Goal: Find specific page/section: Find specific page/section

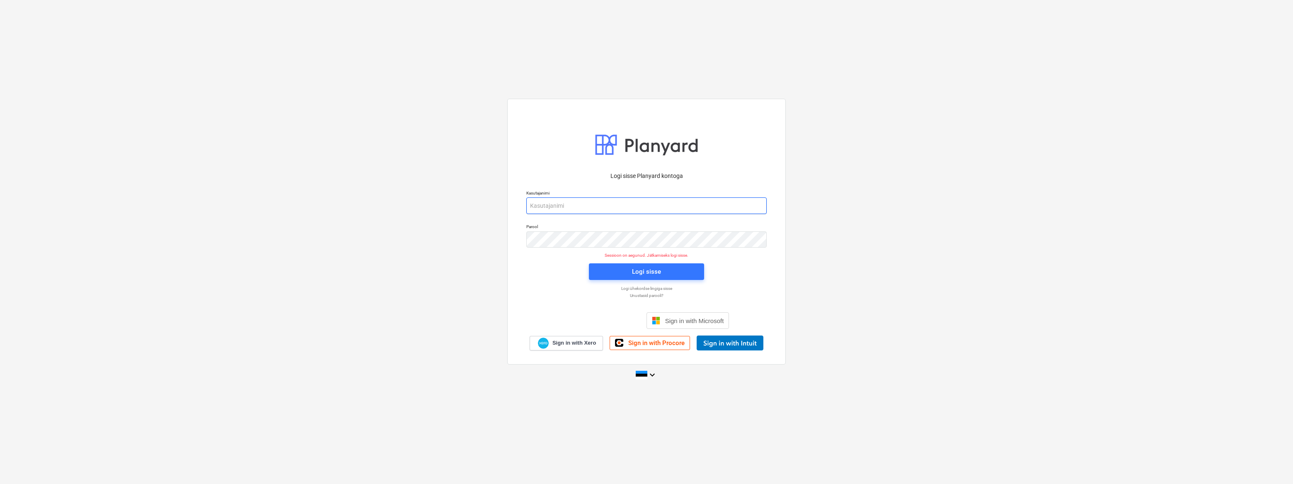
click at [576, 205] on input "email" at bounding box center [646, 205] width 240 height 17
type input "[EMAIL_ADDRESS][DOMAIN_NAME]"
click at [633, 271] on div "Logi sisse" at bounding box center [646, 271] width 29 height 11
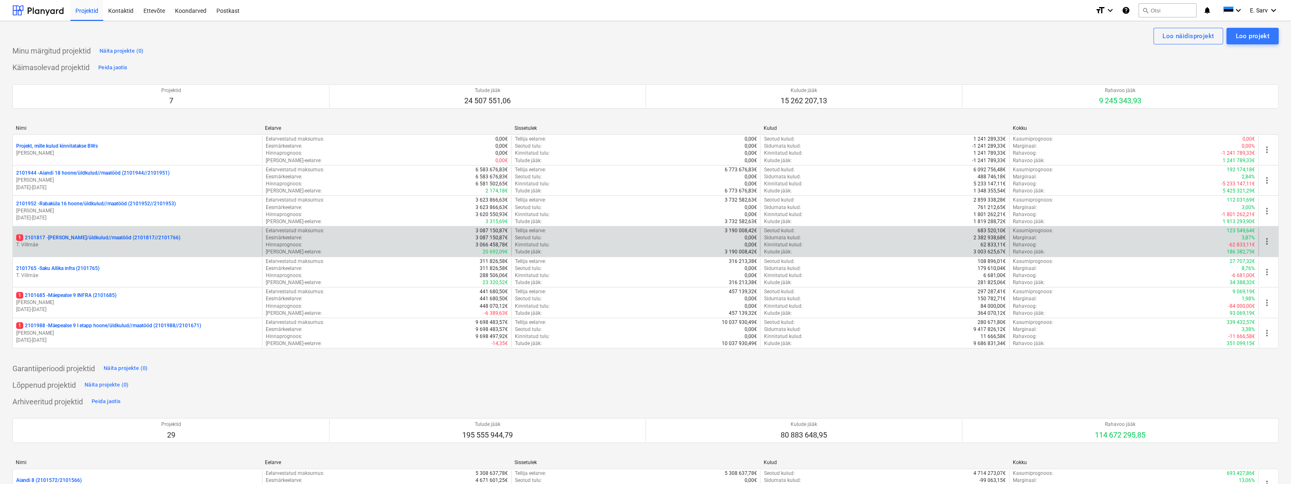
click at [75, 245] on p "T. Villmäe" at bounding box center [137, 244] width 242 height 7
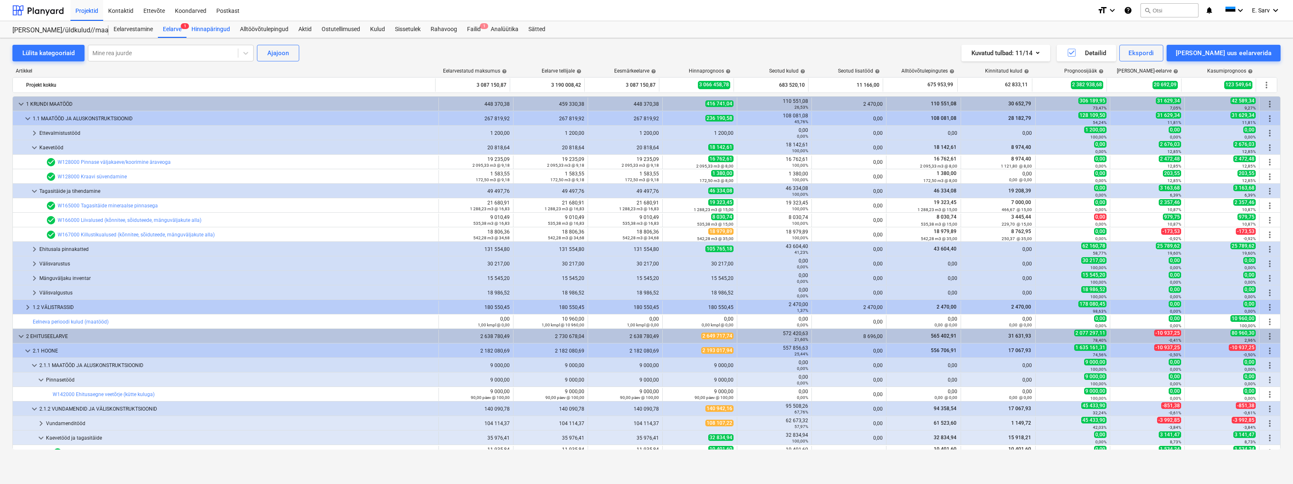
click at [206, 30] on div "Hinnapäringud" at bounding box center [211, 29] width 48 height 17
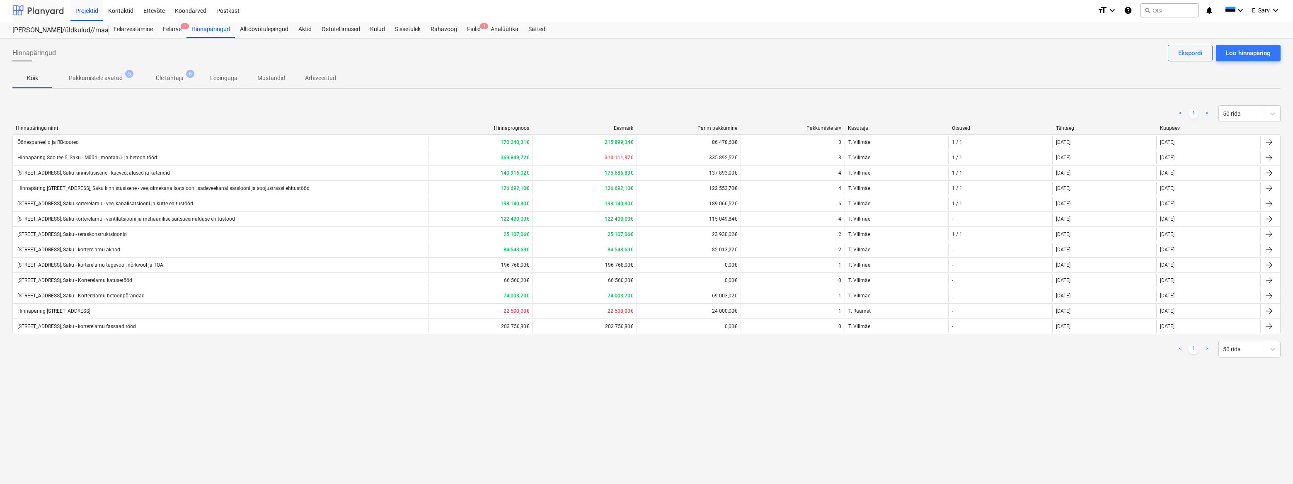
click at [38, 9] on div at bounding box center [37, 10] width 51 height 21
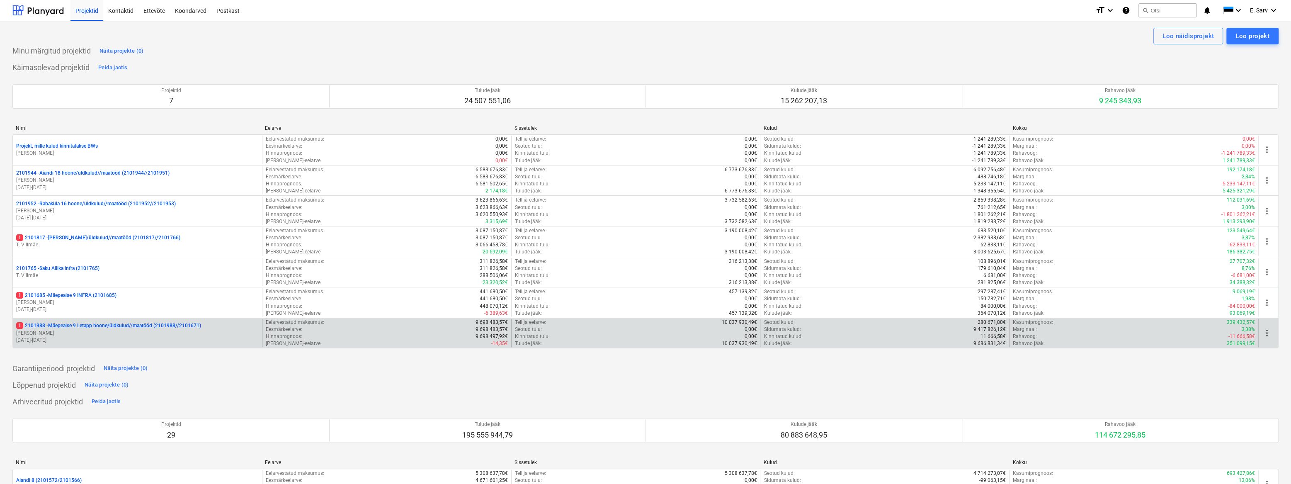
click at [98, 330] on p "[PERSON_NAME]" at bounding box center [137, 332] width 242 height 7
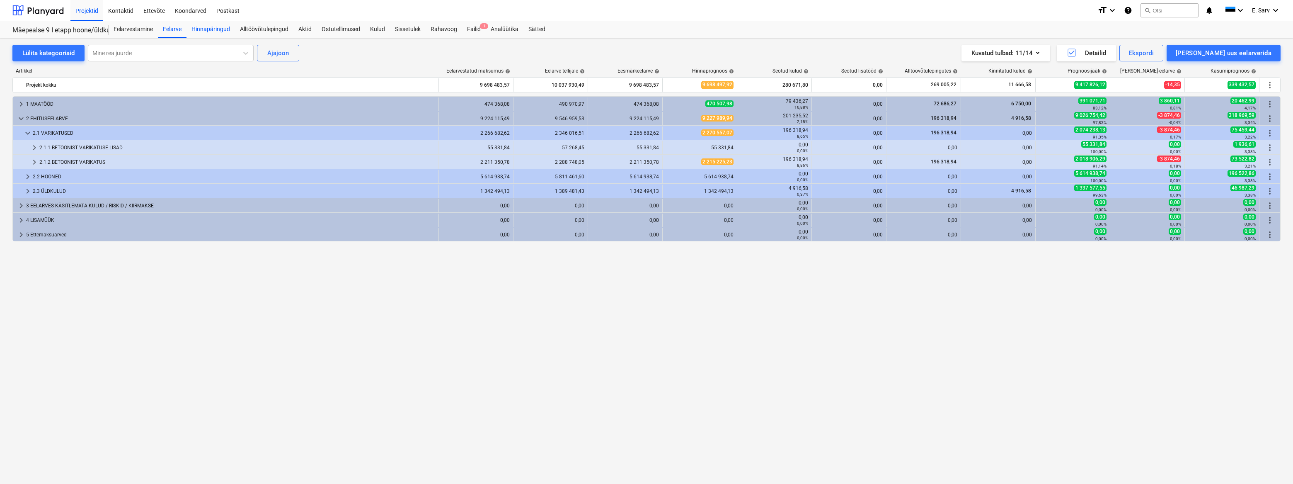
click at [207, 29] on div "Hinnapäringud" at bounding box center [211, 29] width 48 height 17
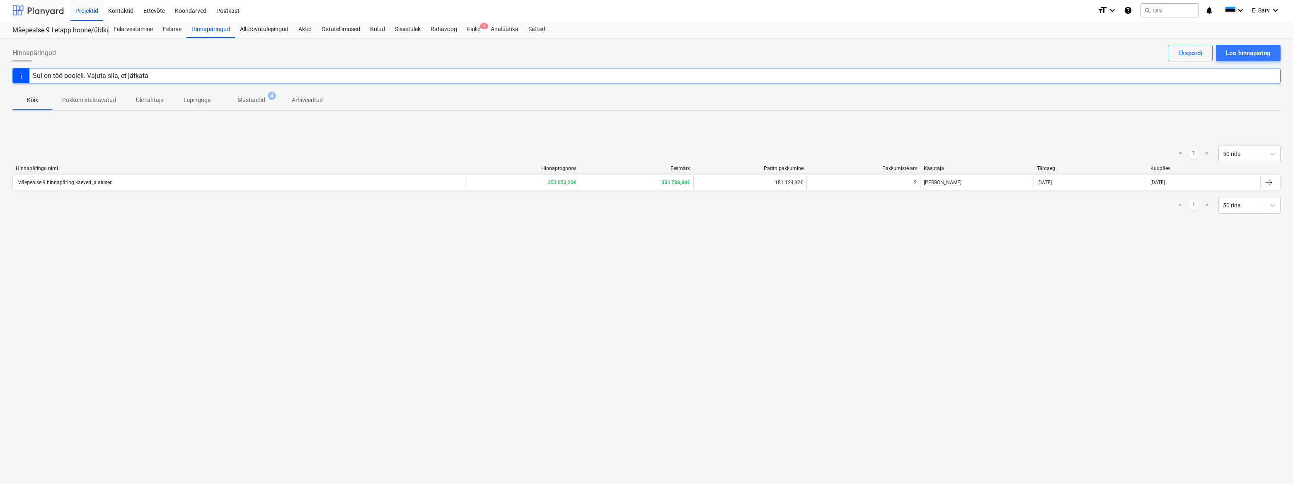
click at [41, 15] on div at bounding box center [37, 10] width 51 height 21
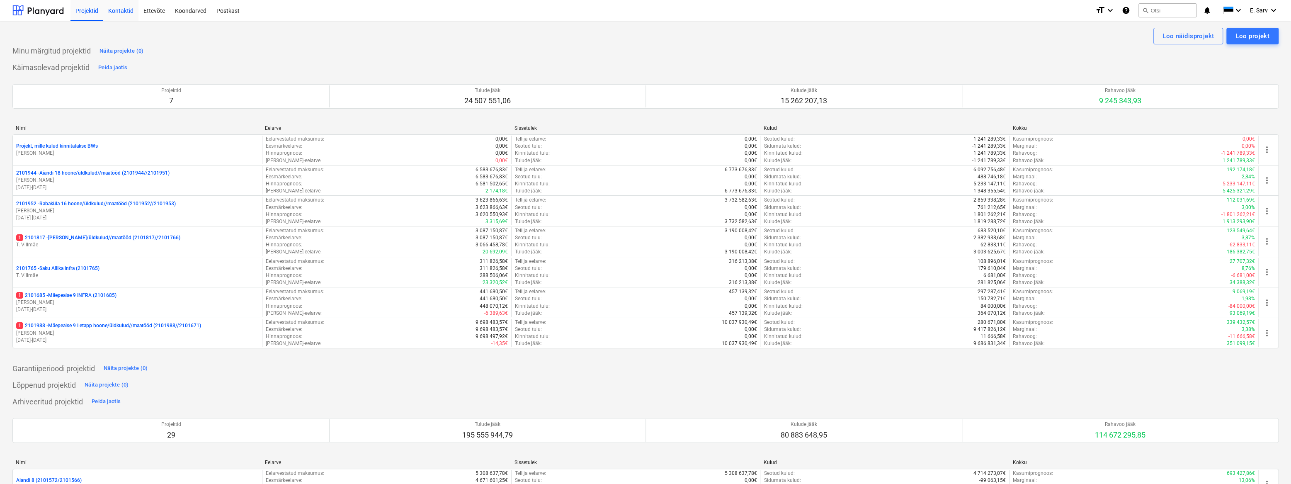
click at [123, 10] on div "Kontaktid" at bounding box center [120, 10] width 35 height 21
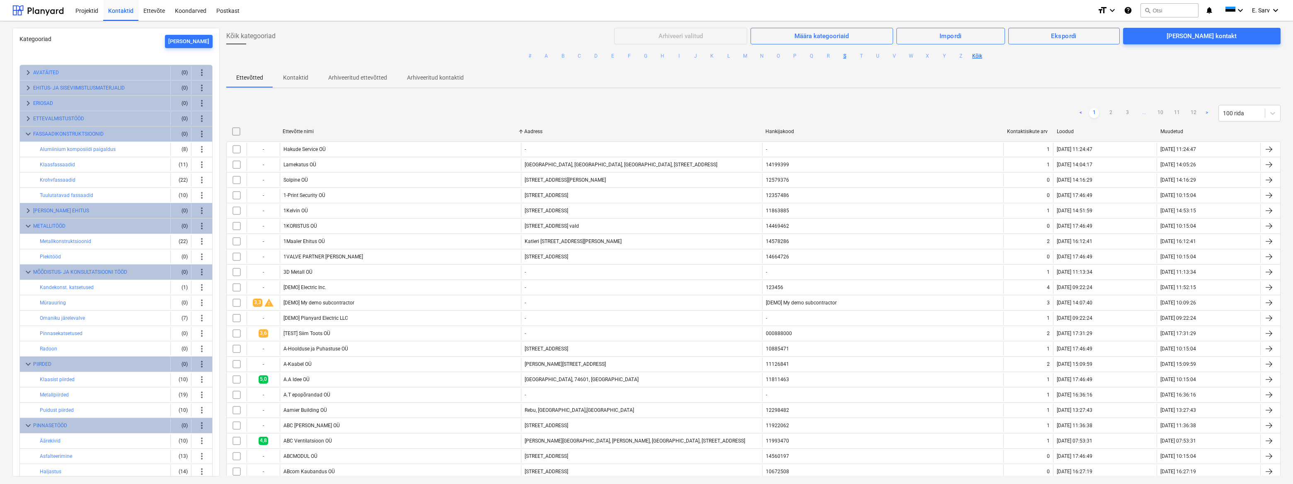
click at [841, 55] on button "S" at bounding box center [845, 56] width 10 height 10
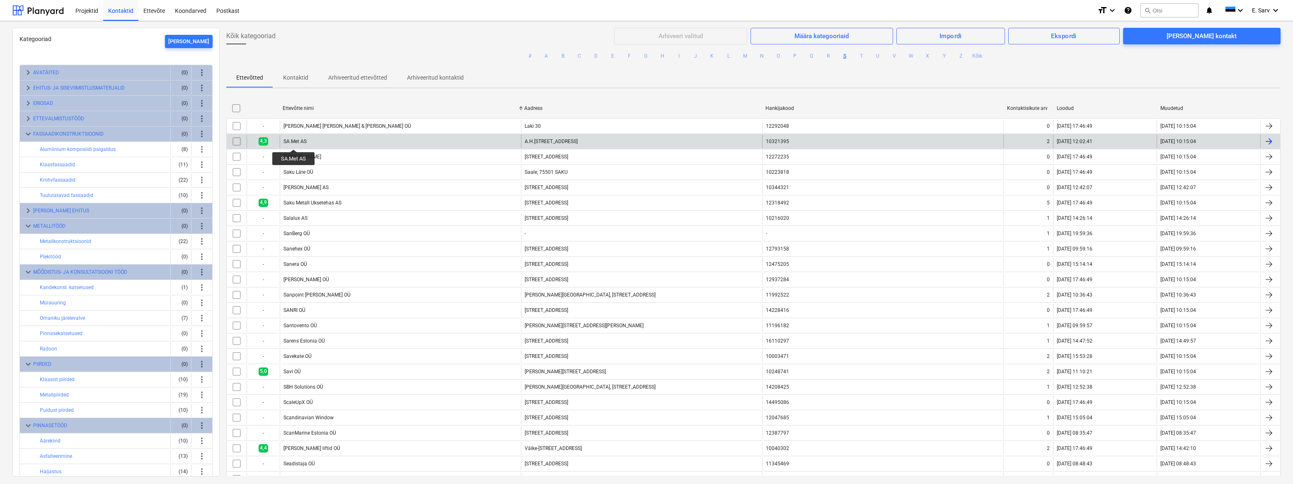
click at [294, 142] on div "SA.Met AS" at bounding box center [294, 141] width 23 height 6
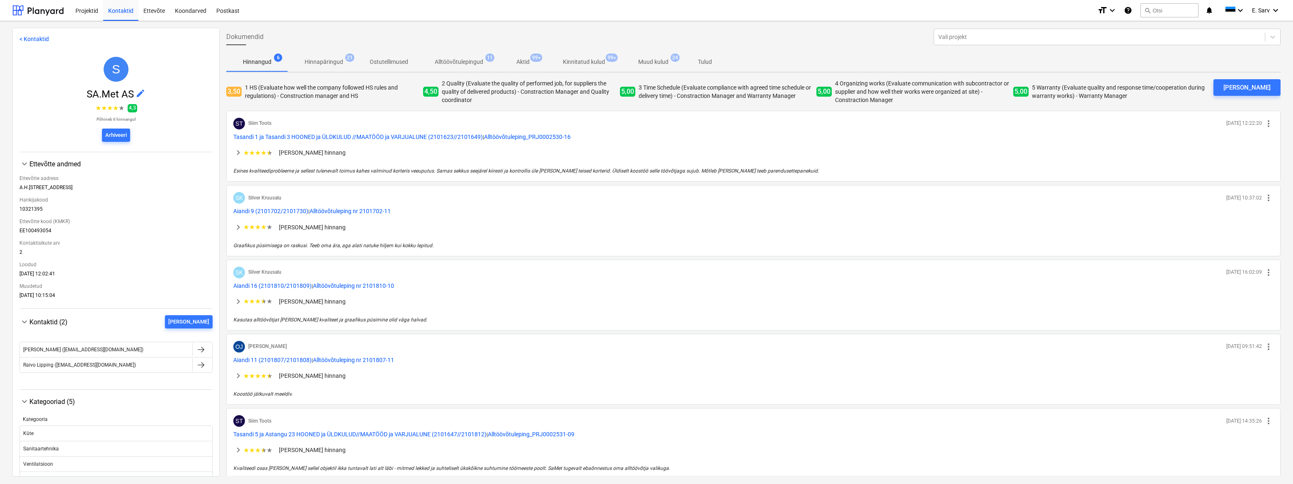
click at [469, 63] on p "Alltöövõtulepingud" at bounding box center [459, 62] width 48 height 9
click at [35, 39] on link "< Kontaktid" at bounding box center [33, 39] width 29 height 7
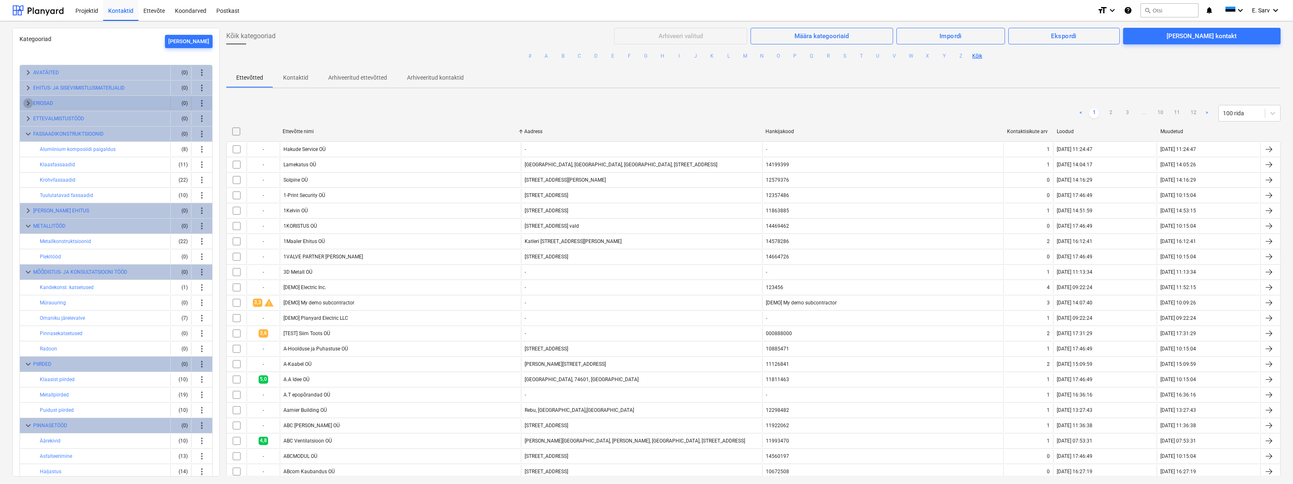
click at [29, 102] on span "keyboard_arrow_right" at bounding box center [28, 103] width 10 height 10
